Goal: Transaction & Acquisition: Obtain resource

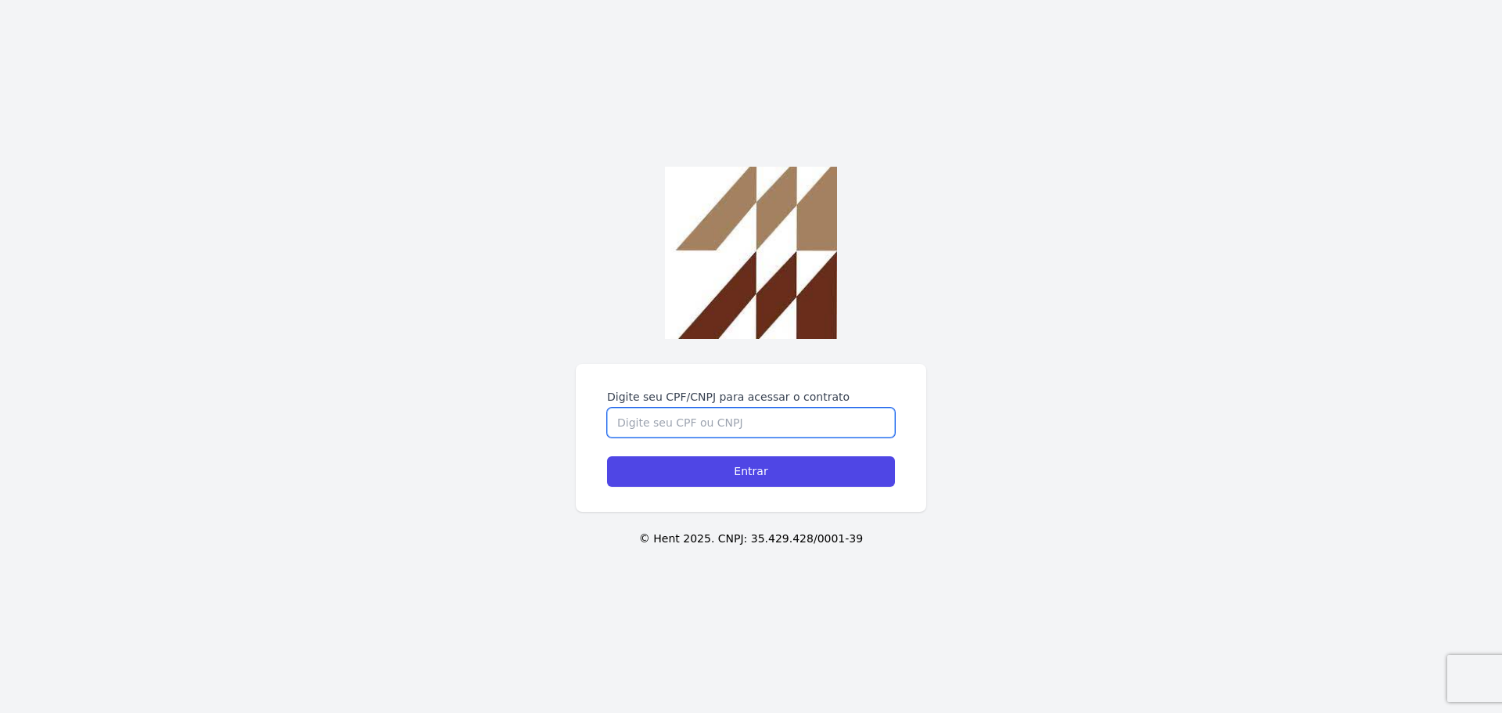
click at [770, 425] on input "Digite seu CPF/CNPJ para acessar o contrato" at bounding box center [751, 423] width 288 height 30
type input "41963988809"
click at [607, 456] on input "Entrar" at bounding box center [751, 471] width 288 height 31
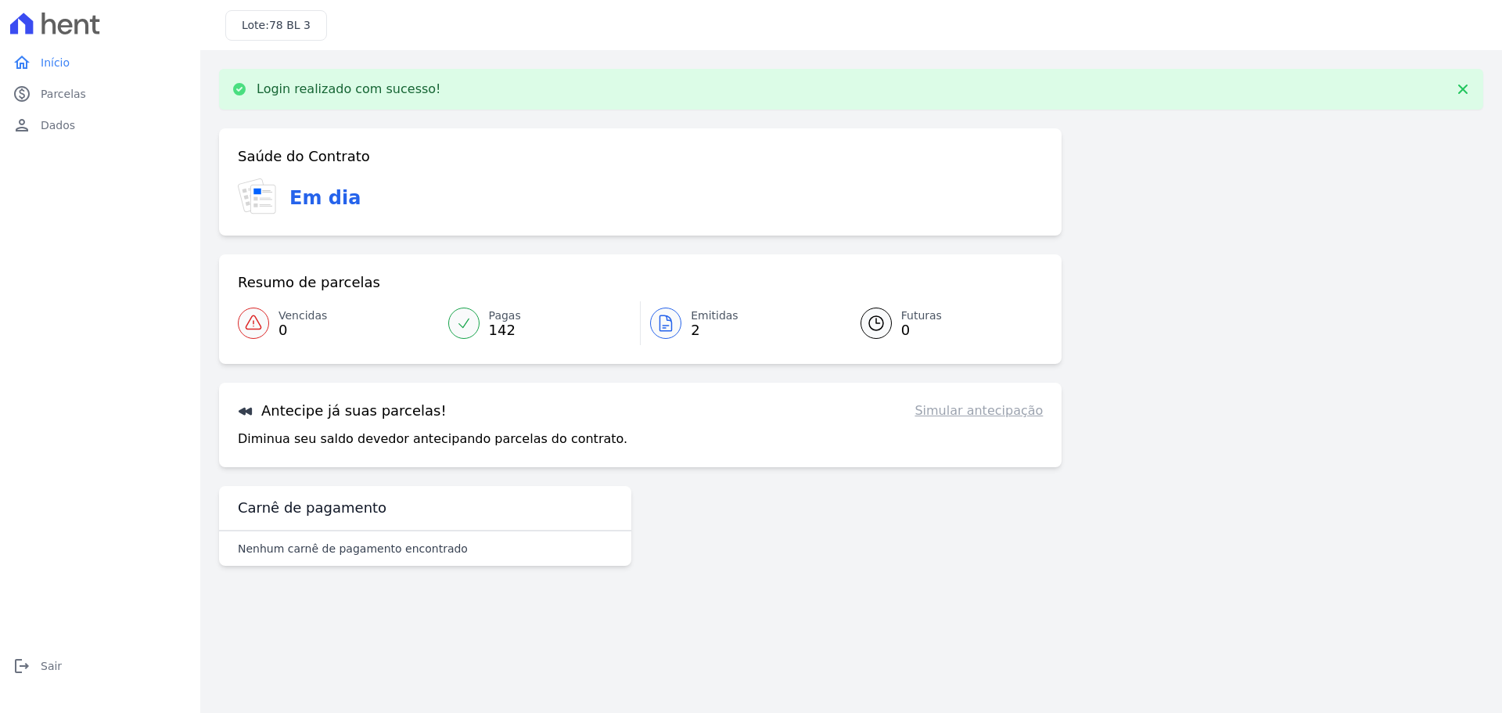
click at [656, 326] on icon at bounding box center [665, 323] width 19 height 19
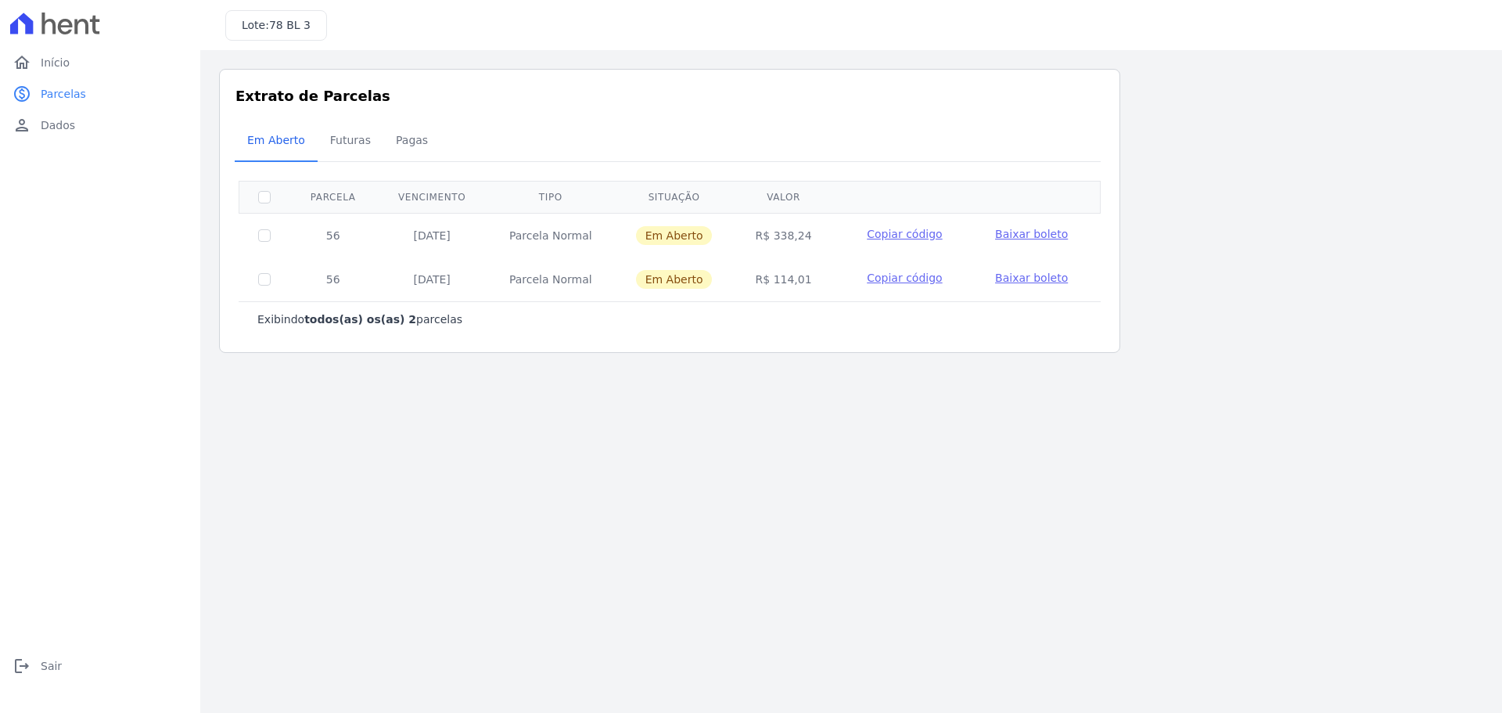
click at [271, 237] on td at bounding box center [264, 235] width 51 height 45
click at [264, 231] on input "checkbox" at bounding box center [264, 235] width 13 height 13
checkbox input "true"
click at [263, 280] on input "checkbox" at bounding box center [264, 279] width 13 height 13
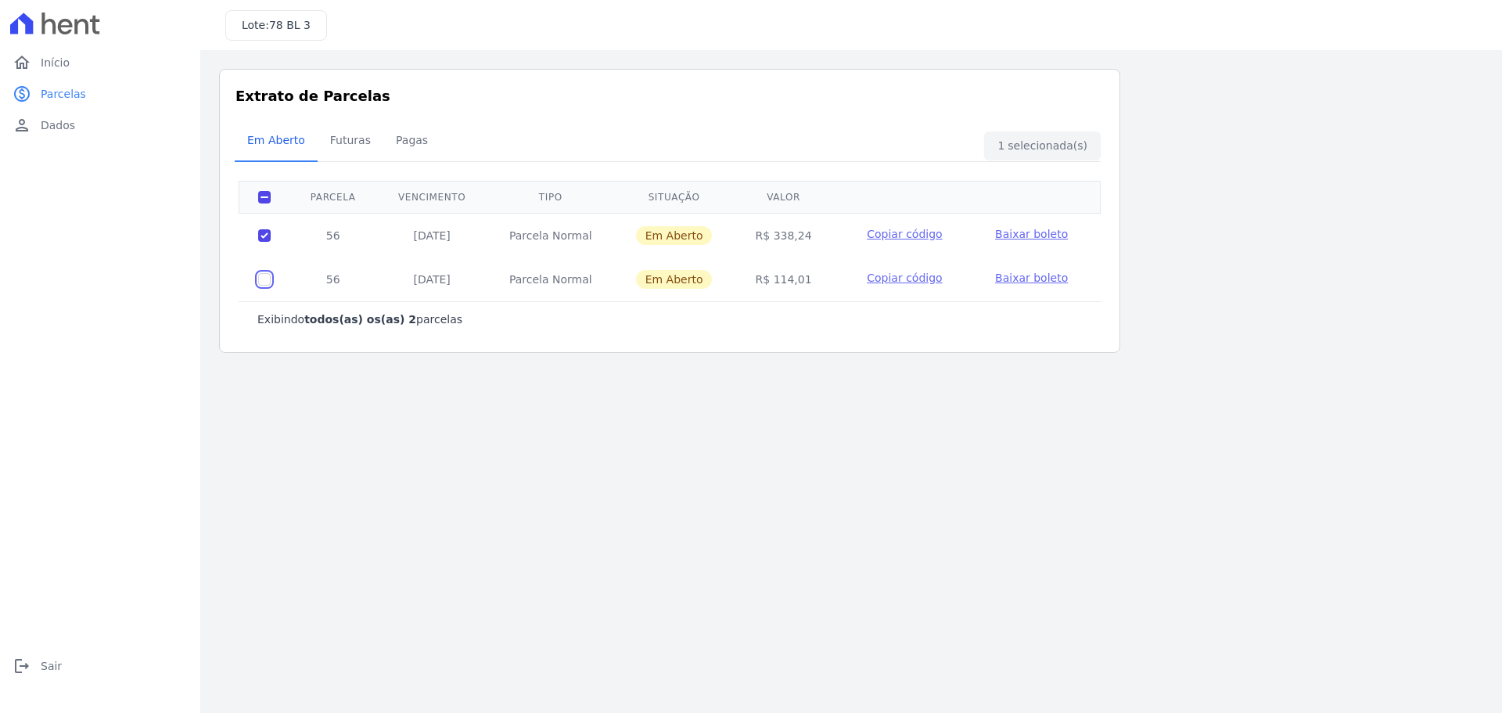
checkbox input "true"
click at [1019, 237] on span "Baixar boleto" at bounding box center [1031, 234] width 73 height 13
click at [1000, 271] on span "Baixar boleto" at bounding box center [1031, 277] width 73 height 13
click at [428, 413] on main "Listagem de parcelas Baixar PDF Extrato de Parcelas Em [GEOGRAPHIC_DATA] Futura…" at bounding box center [851, 381] width 1302 height 663
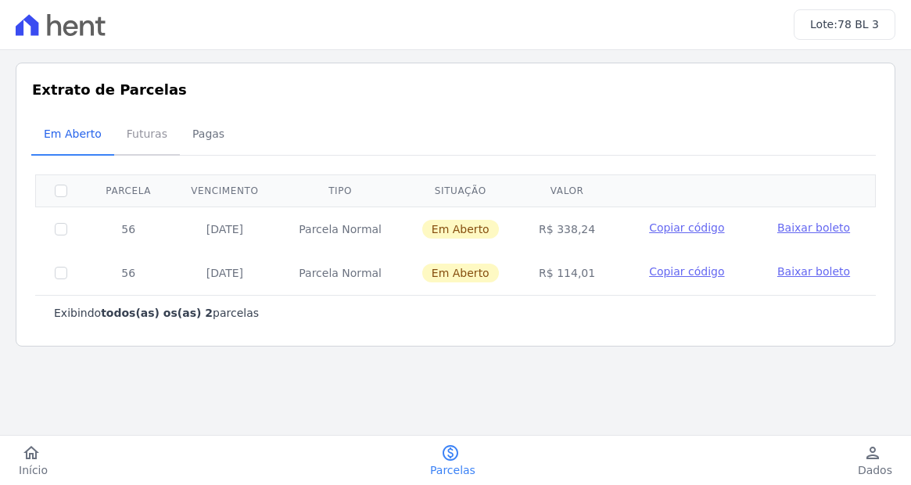
click at [125, 139] on span "Futuras" at bounding box center [146, 133] width 59 height 31
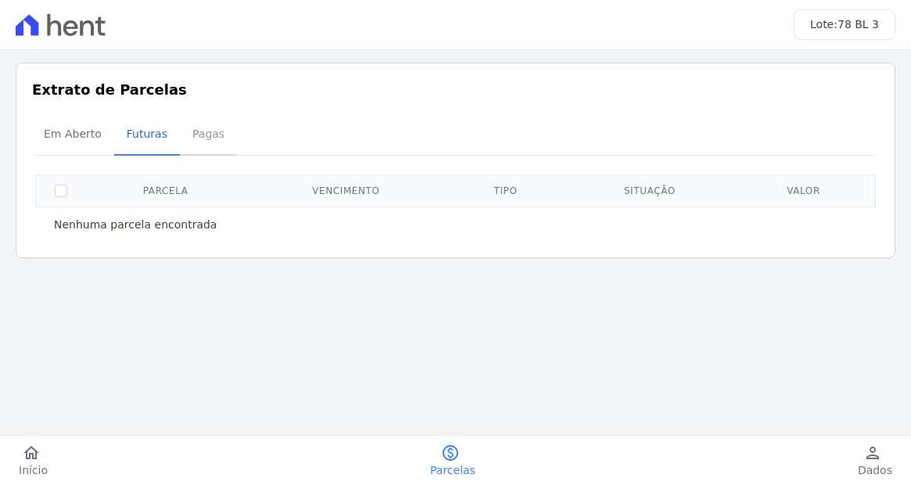
click at [202, 138] on span "Pagas" at bounding box center [208, 133] width 51 height 31
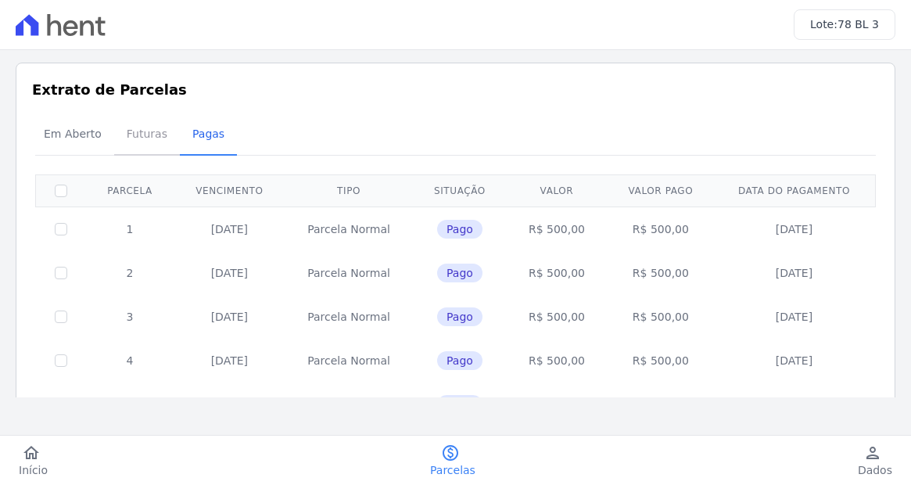
click at [145, 142] on span "Futuras" at bounding box center [146, 133] width 59 height 31
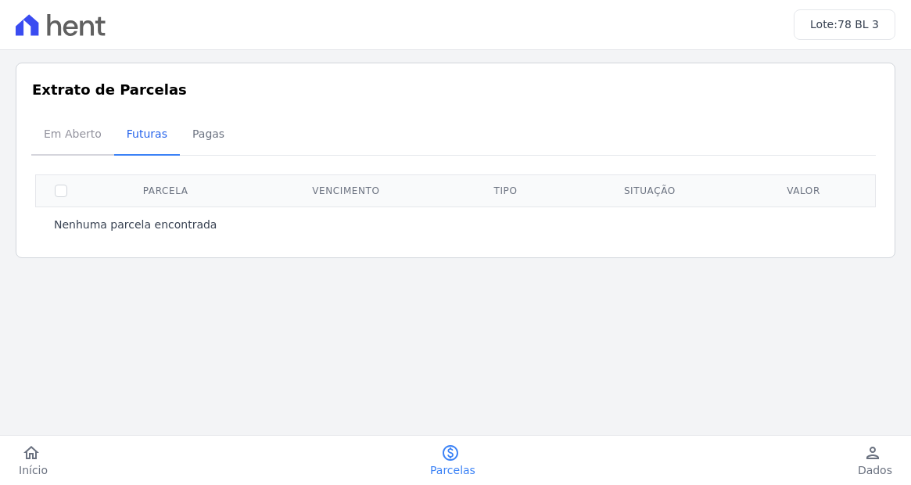
click at [55, 128] on span "Em Aberto" at bounding box center [72, 133] width 77 height 31
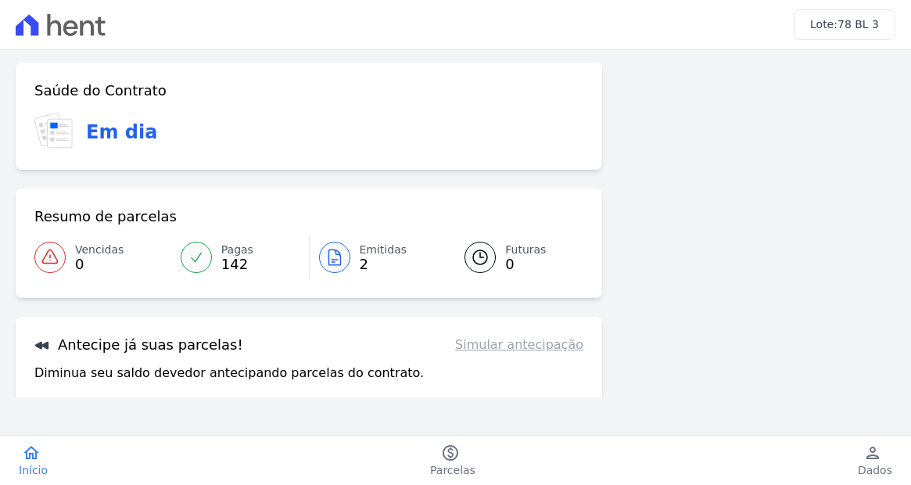
scroll to position [128, 0]
